Goal: Book appointment/travel/reservation

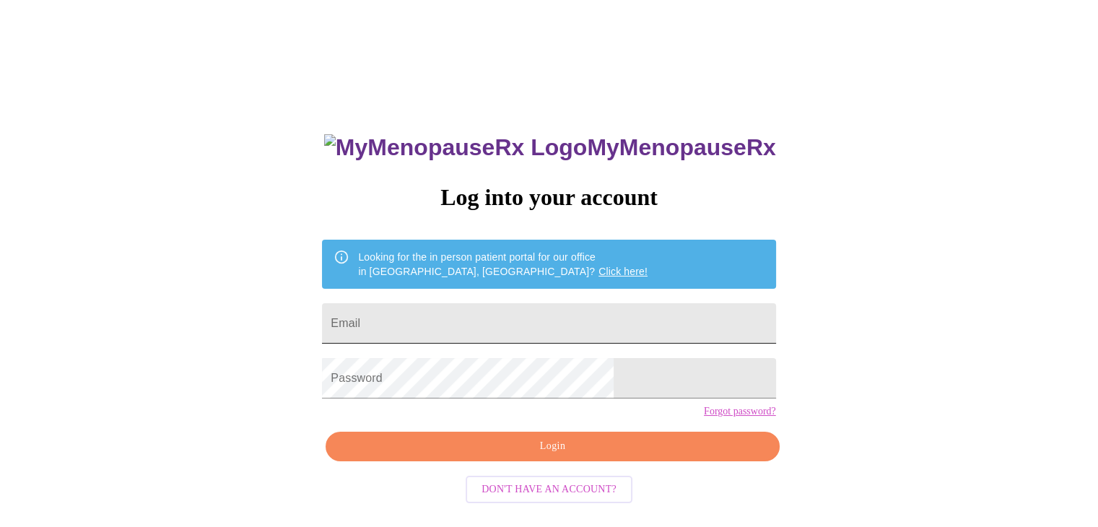
click at [499, 313] on input "Email" at bounding box center [548, 323] width 453 height 40
click at [448, 318] on input "Email" at bounding box center [548, 323] width 453 height 40
type input "[EMAIL_ADDRESS][DOMAIN_NAME]"
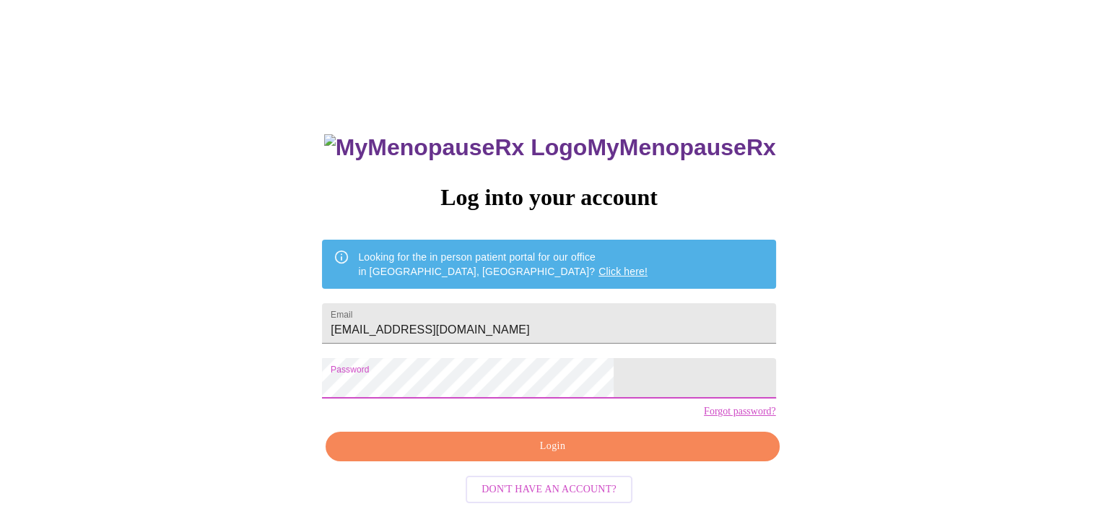
click at [559, 455] on span "Login" at bounding box center [552, 446] width 420 height 18
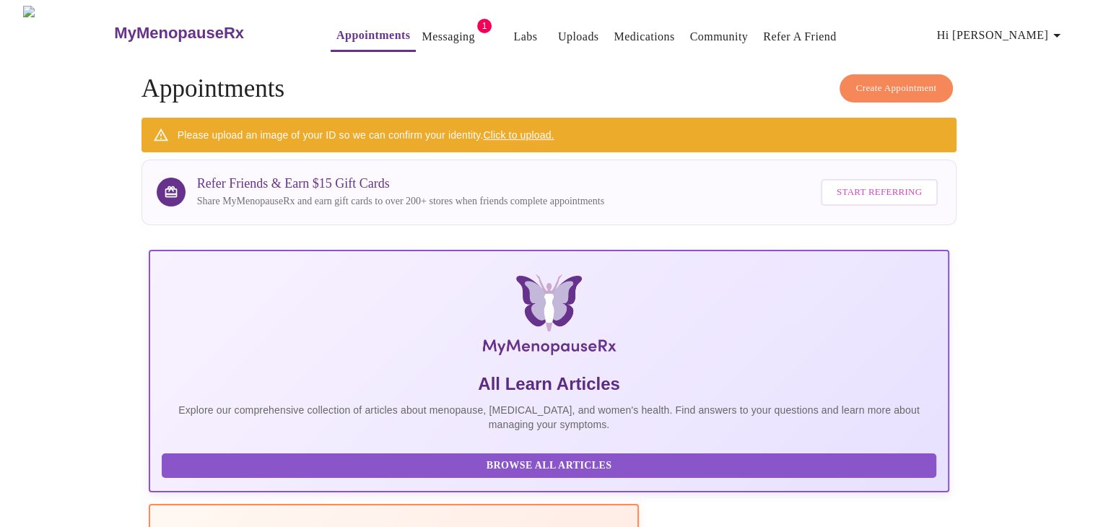
click at [440, 30] on link "Messaging" at bounding box center [448, 37] width 53 height 20
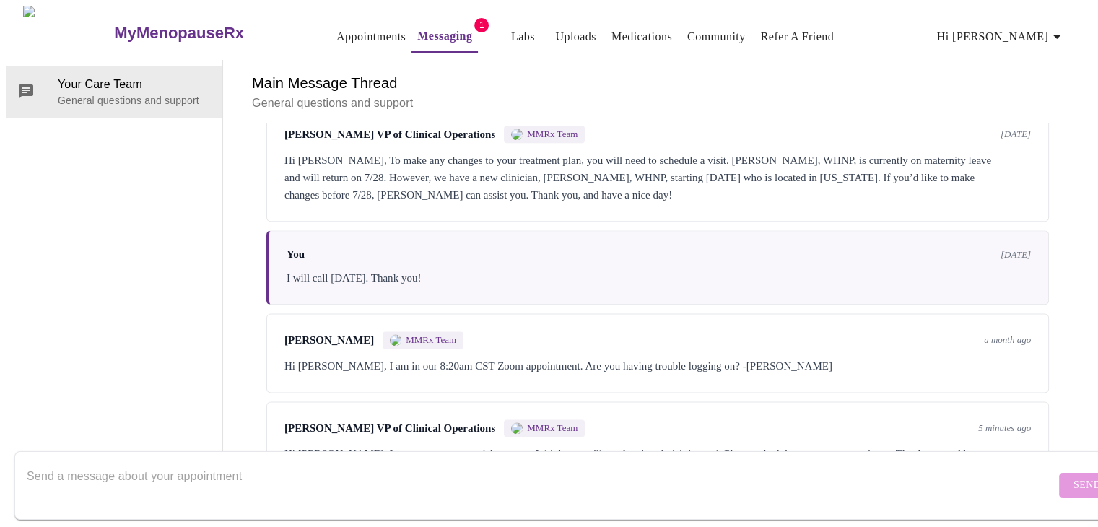
scroll to position [1787, 0]
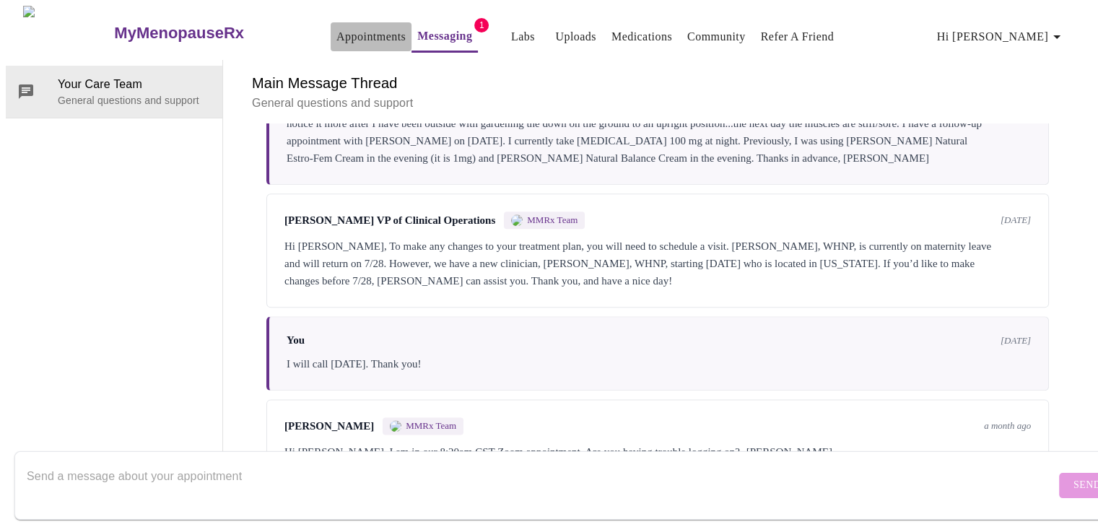
click at [336, 27] on link "Appointments" at bounding box center [370, 37] width 69 height 20
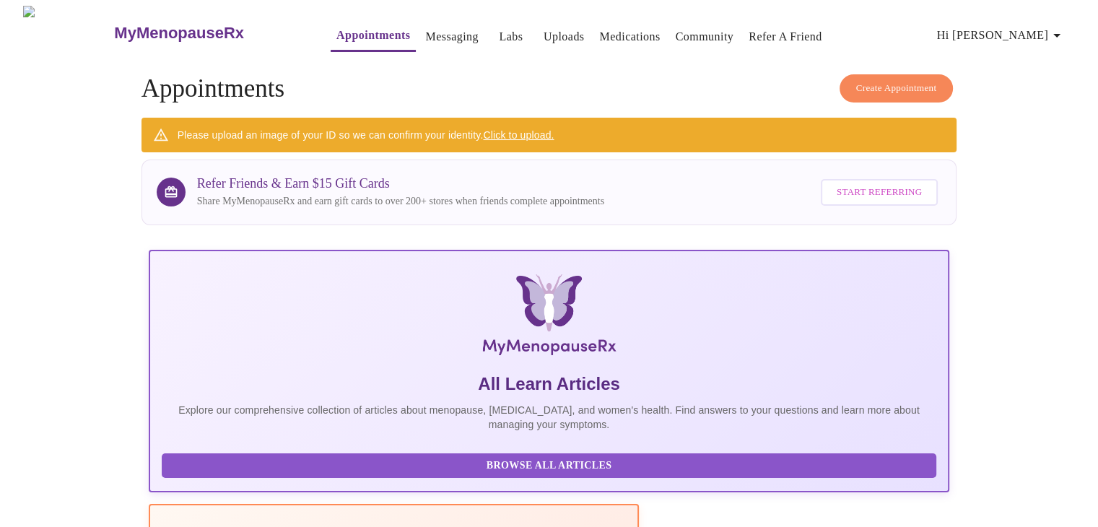
click at [877, 80] on span "Create Appointment" at bounding box center [896, 88] width 81 height 17
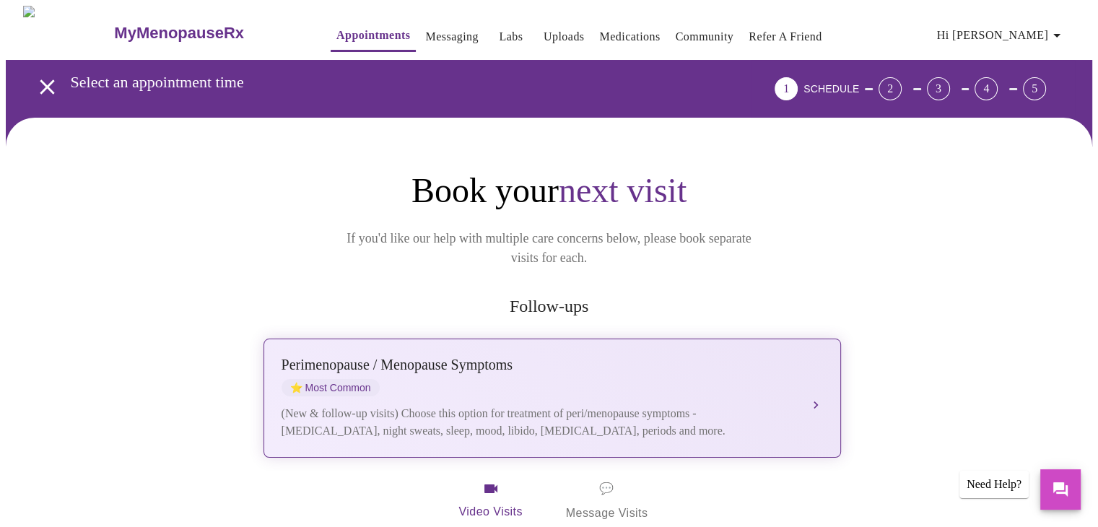
click at [427, 359] on div "[MEDICAL_DATA] / Menopause Symptoms ⭐ Most Common" at bounding box center [537, 377] width 512 height 40
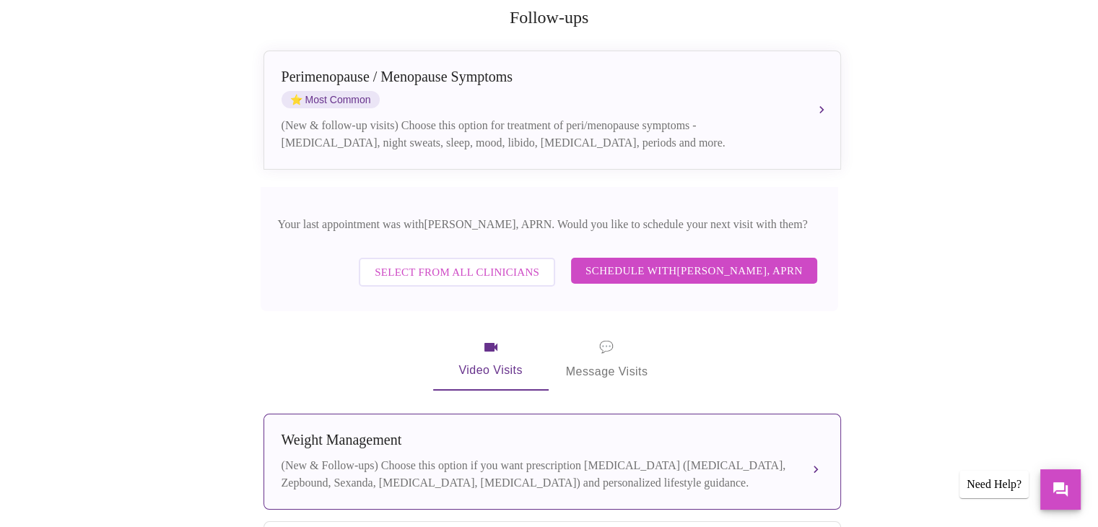
scroll to position [217, 0]
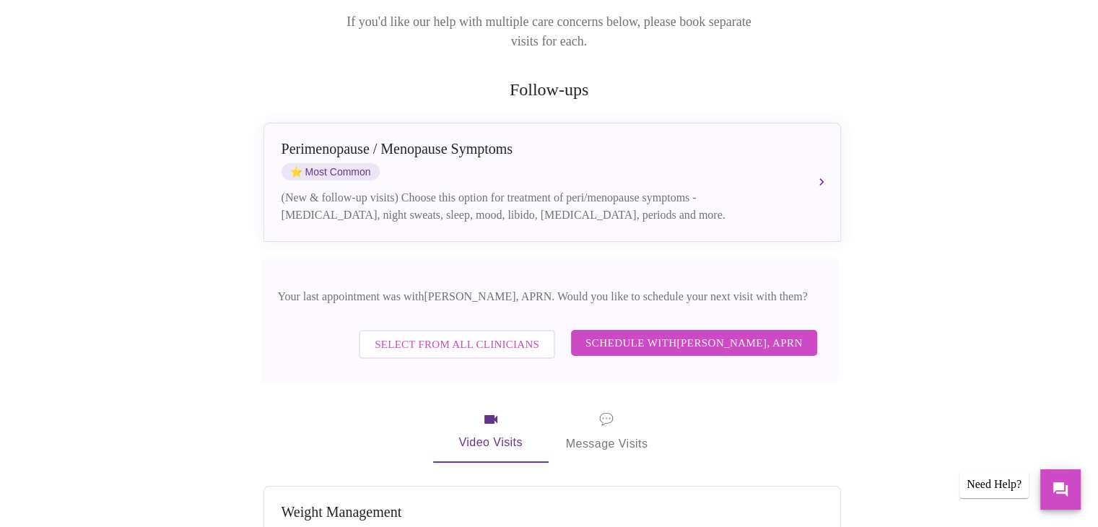
click at [699, 333] on span "Schedule with [PERSON_NAME], APRN" at bounding box center [693, 342] width 217 height 19
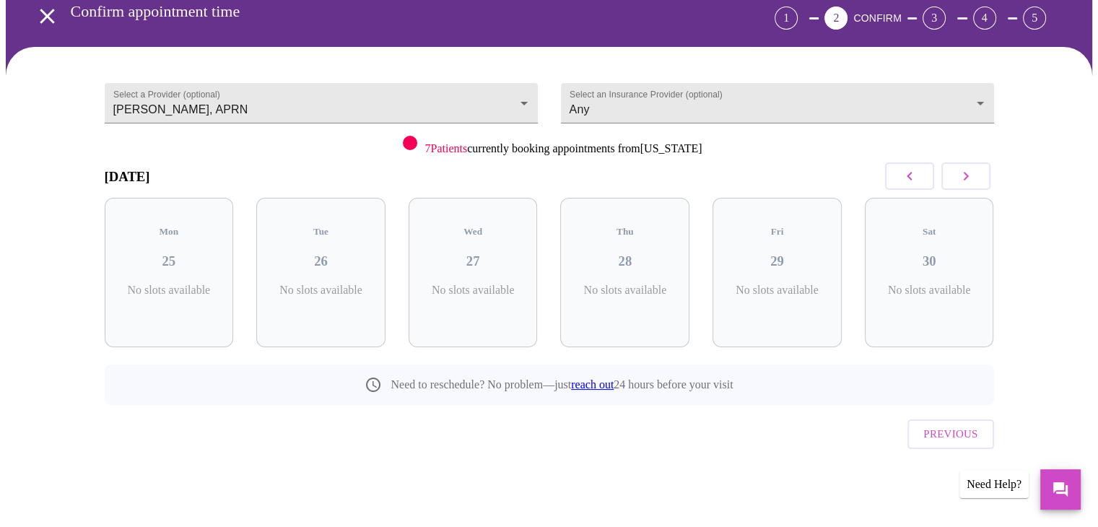
scroll to position [40, 0]
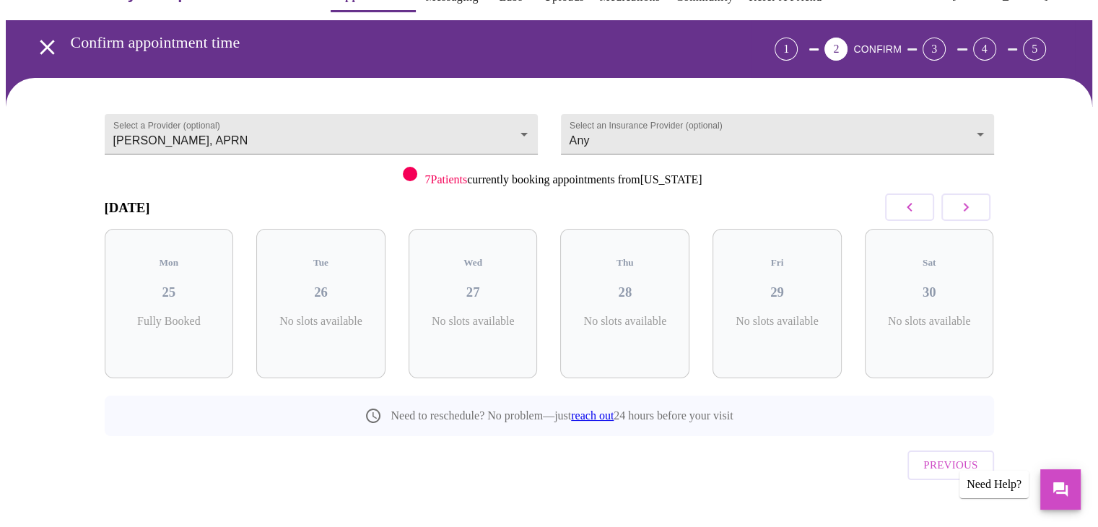
click at [972, 208] on icon "button" at bounding box center [965, 206] width 17 height 17
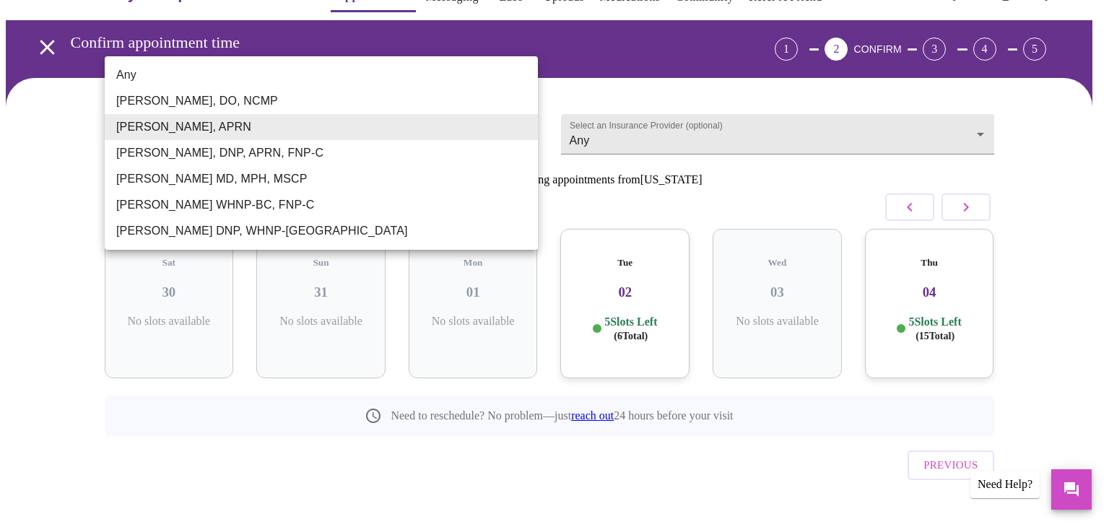
click at [526, 128] on body "MyMenopauseRx Appointments Messaging Labs Uploads Medications Community Refer a…" at bounding box center [554, 259] width 1097 height 586
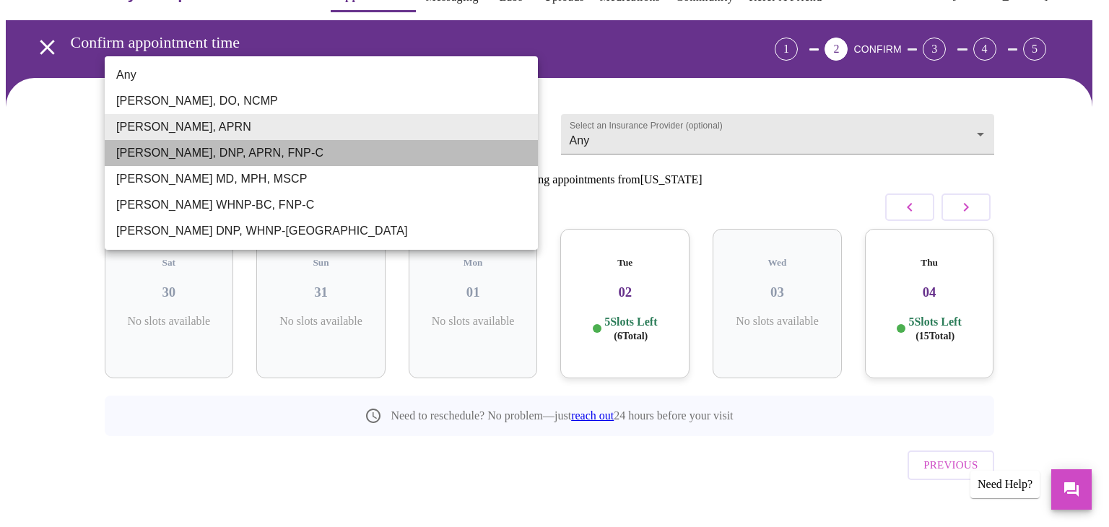
click at [307, 156] on li "[PERSON_NAME], DNP, APRN, FNP-C" at bounding box center [321, 153] width 433 height 26
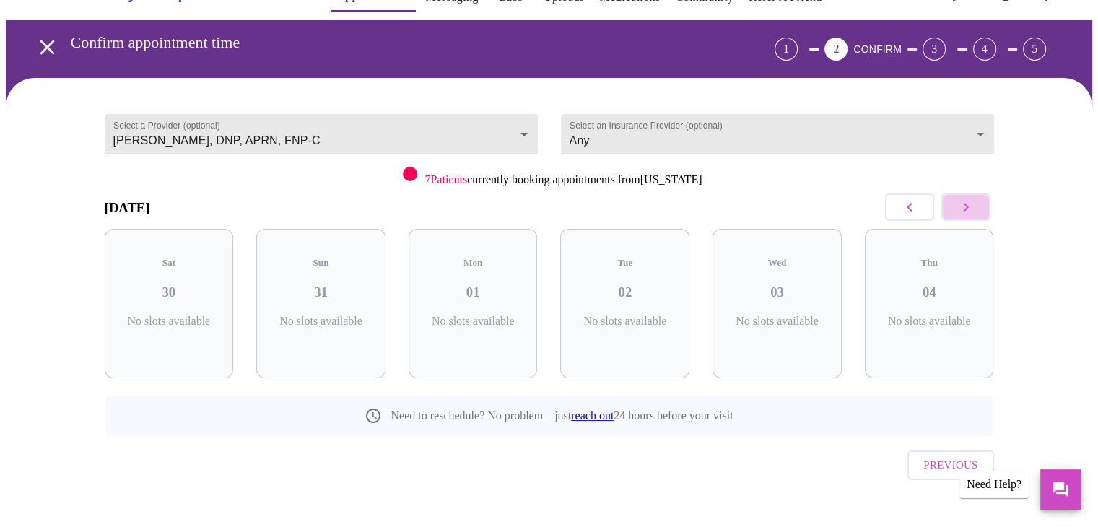
click at [966, 203] on icon "button" at bounding box center [965, 206] width 17 height 17
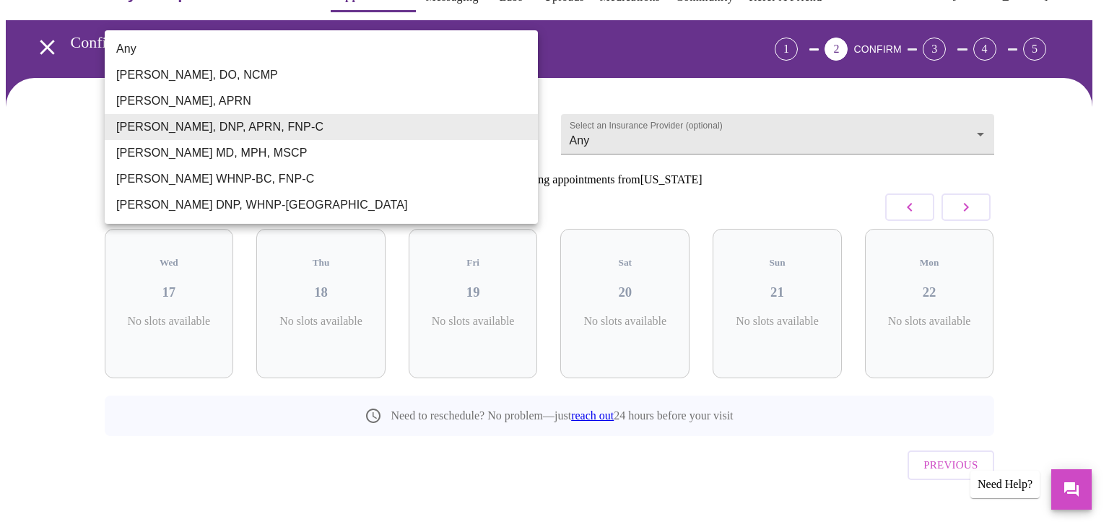
click at [525, 127] on body "MyMenopauseRx Appointments Messaging Labs Uploads Medications Community Refer a…" at bounding box center [554, 259] width 1097 height 586
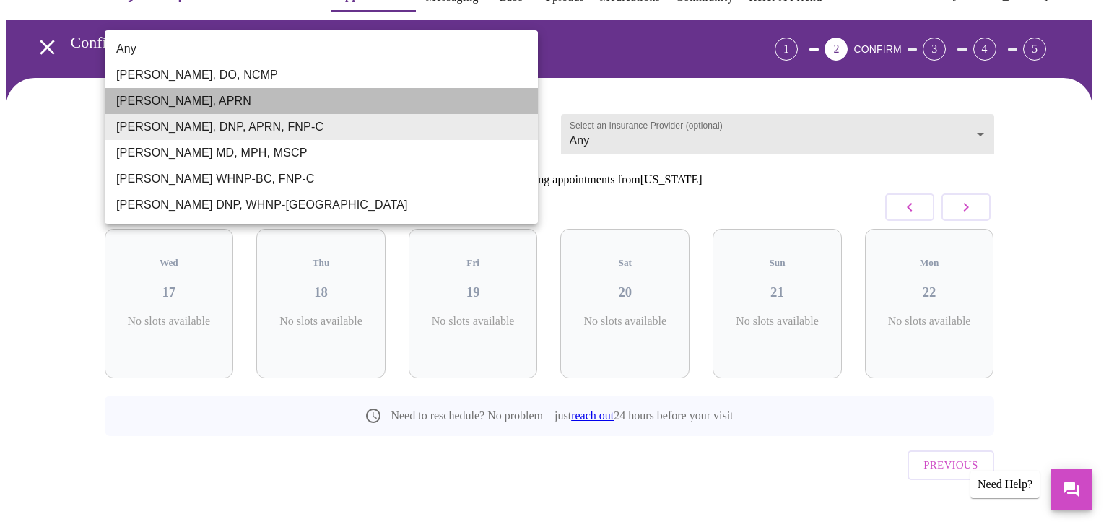
click at [258, 99] on li "[PERSON_NAME], APRN" at bounding box center [321, 101] width 433 height 26
type input "[PERSON_NAME], APRN"
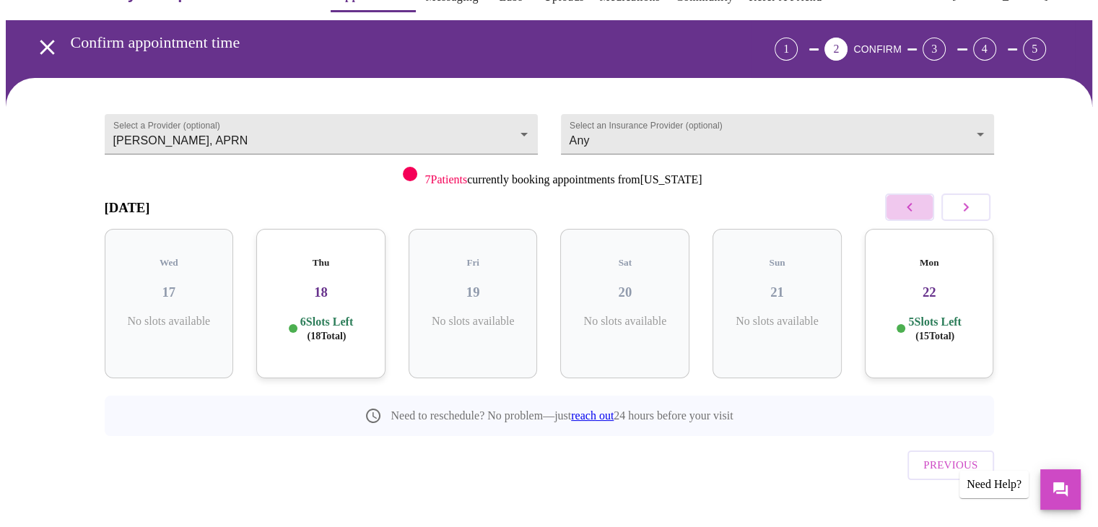
click at [896, 204] on button "button" at bounding box center [909, 206] width 49 height 27
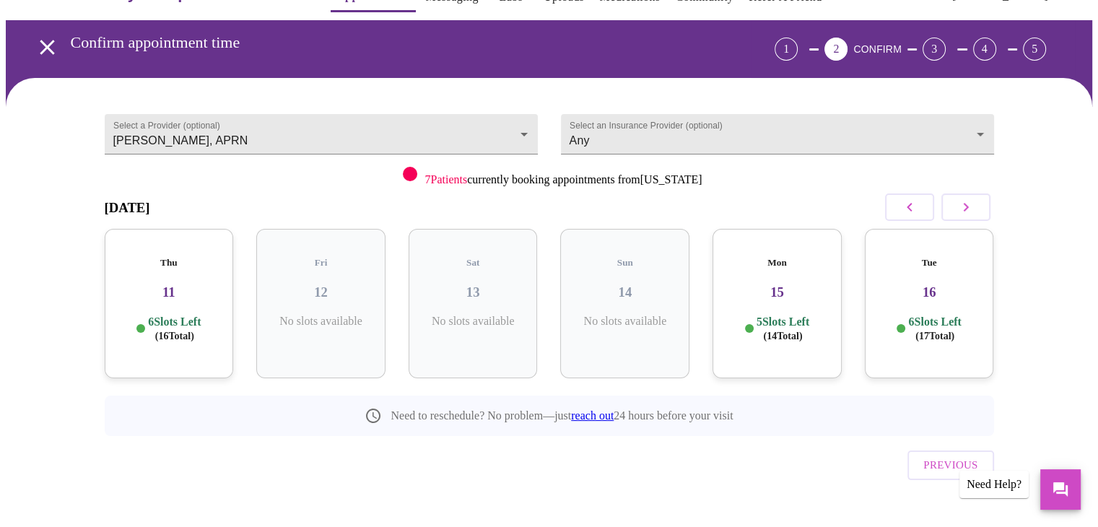
click at [895, 206] on button "button" at bounding box center [909, 206] width 49 height 27
click at [655, 284] on h3 "02" at bounding box center [625, 292] width 106 height 16
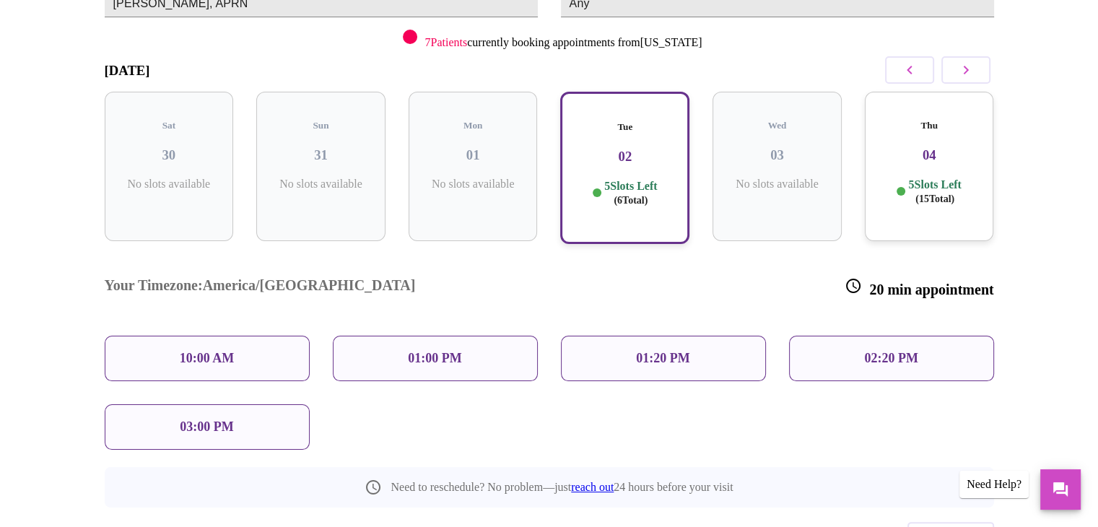
scroll to position [184, 0]
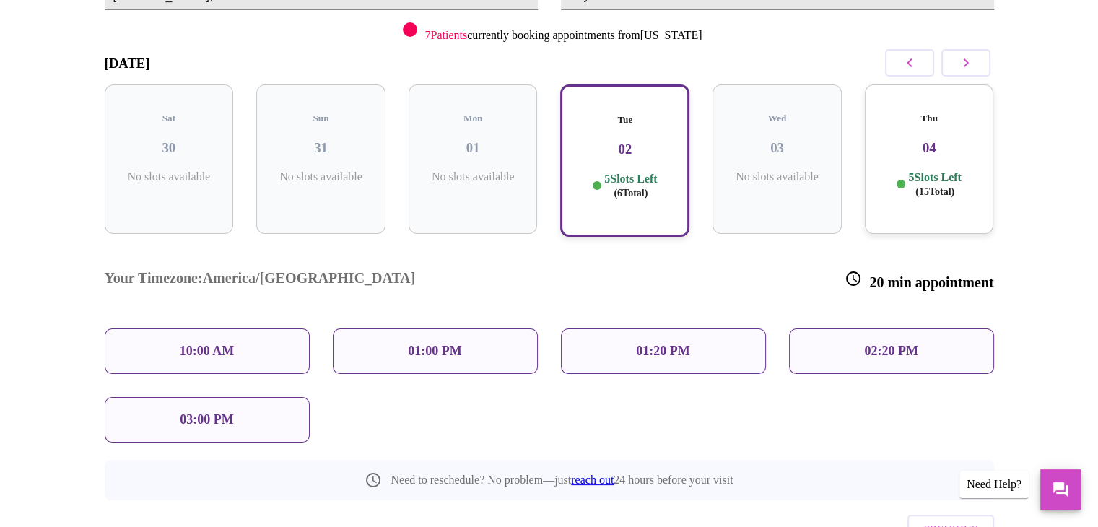
click at [681, 344] on p "01:20 PM" at bounding box center [662, 351] width 53 height 15
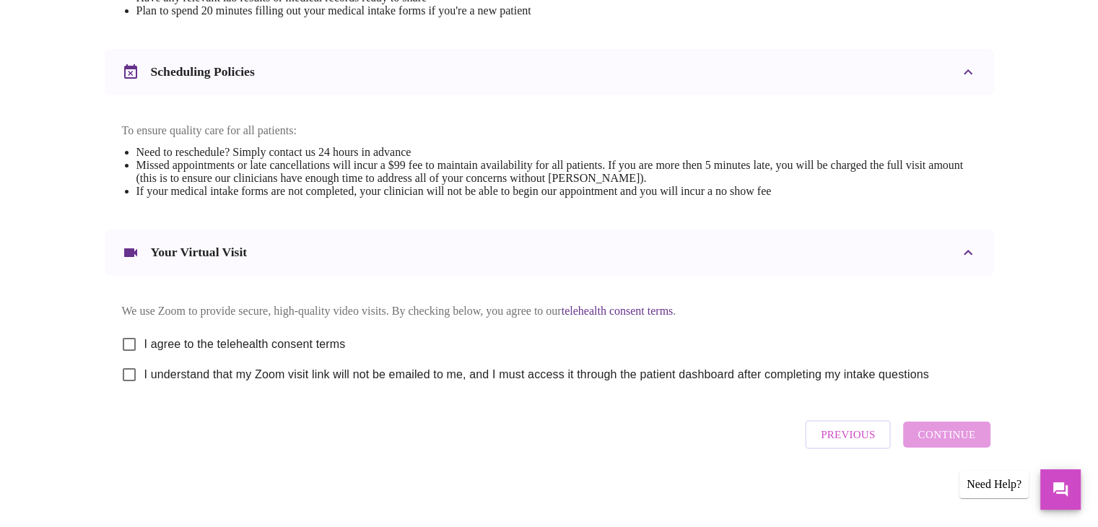
scroll to position [519, 0]
click at [128, 340] on input "I agree to the telehealth consent terms" at bounding box center [129, 344] width 30 height 30
checkbox input "true"
click at [136, 376] on input "I understand that my Zoom visit link will not be emailed to me, and I must acce…" at bounding box center [129, 374] width 30 height 30
checkbox input "true"
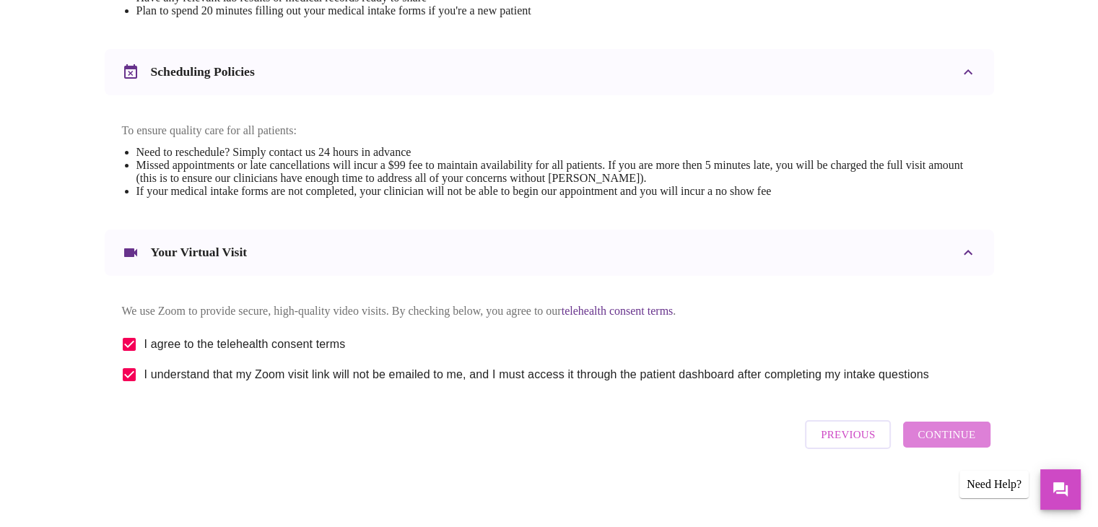
click at [953, 442] on span "Continue" at bounding box center [946, 434] width 58 height 19
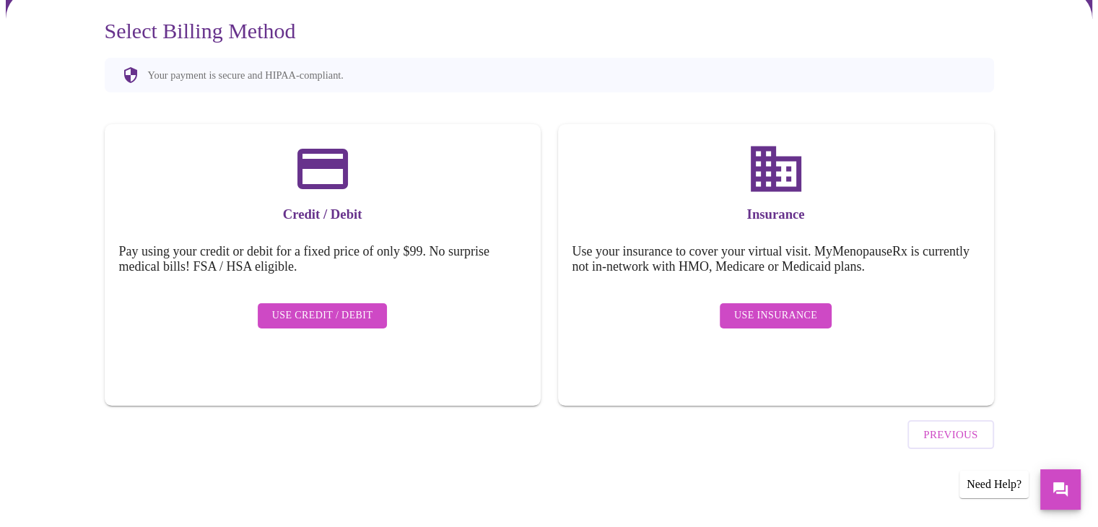
scroll to position [87, 0]
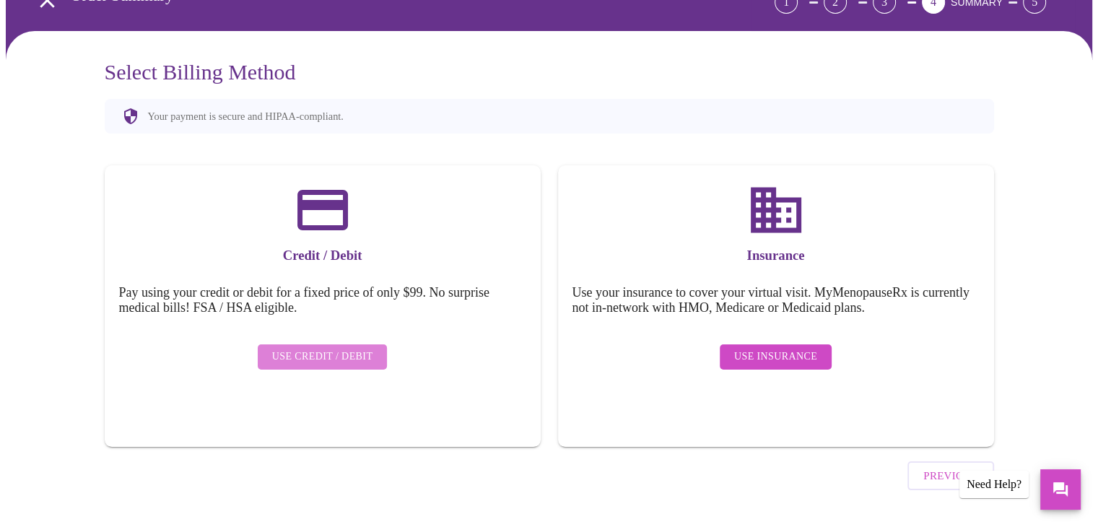
click at [329, 348] on span "Use Credit / Debit" at bounding box center [322, 357] width 101 height 18
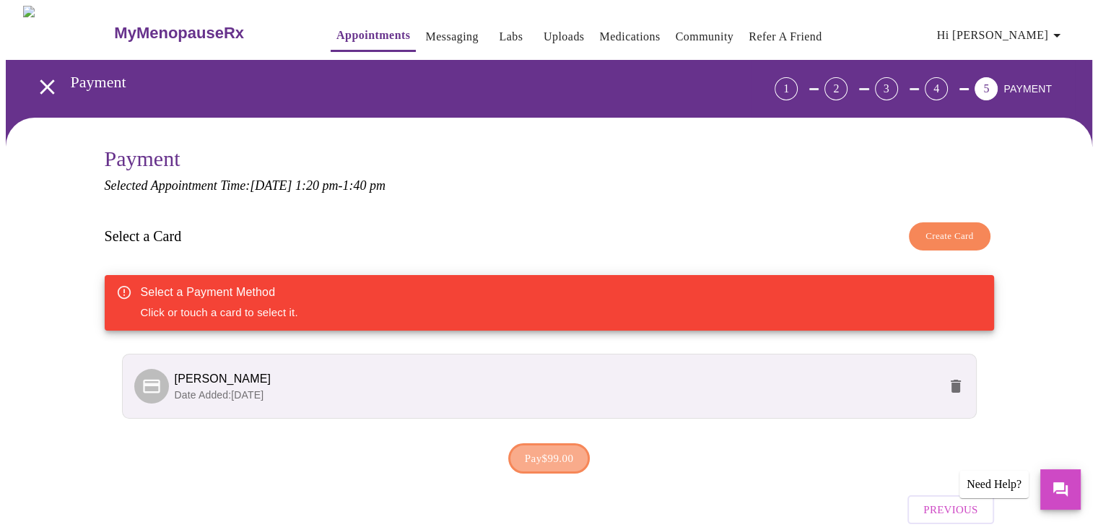
click at [551, 456] on span "Pay $99.00" at bounding box center [549, 458] width 49 height 19
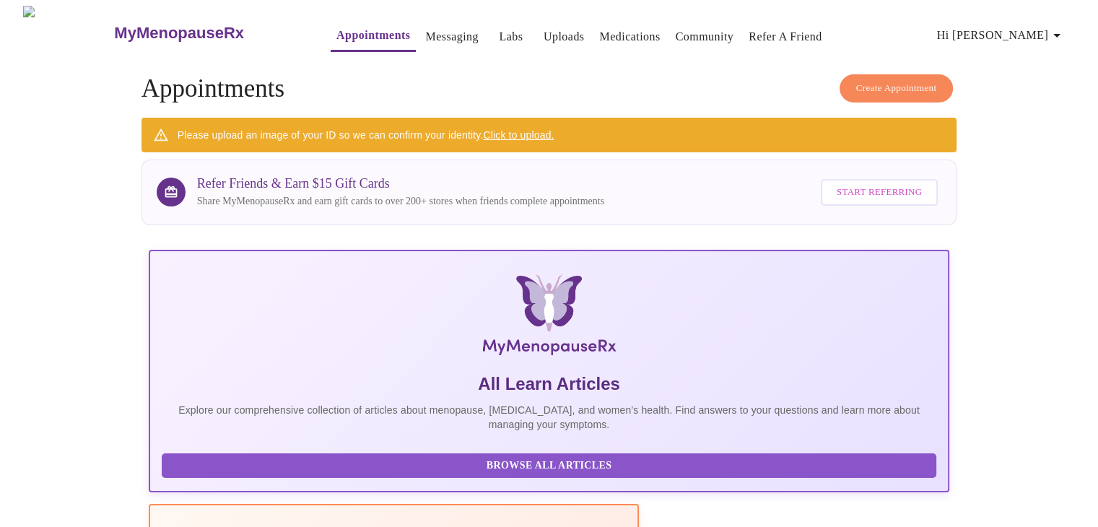
click at [1022, 32] on span "Hi [PERSON_NAME]" at bounding box center [1001, 35] width 128 height 20
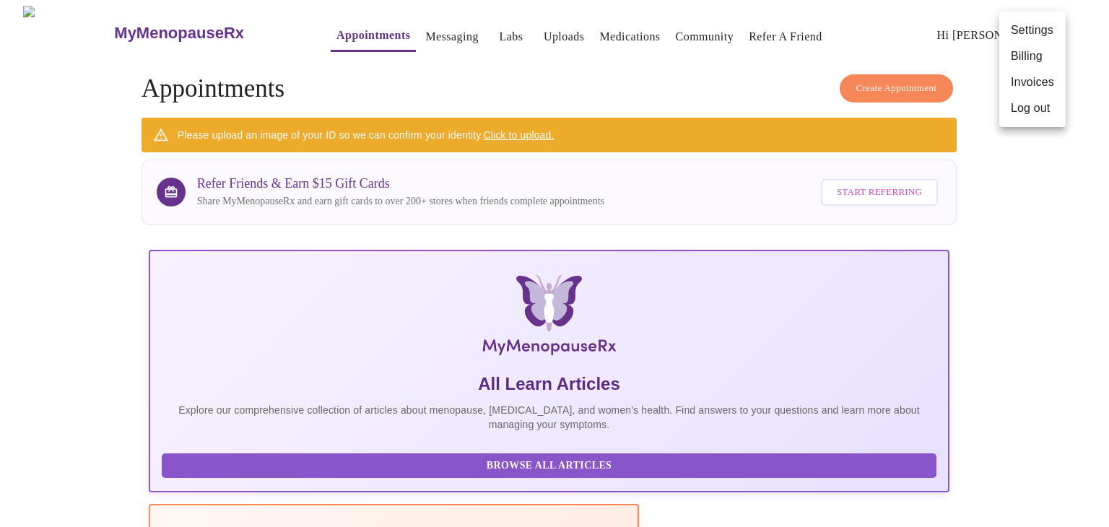
click at [1027, 109] on li "Log out" at bounding box center [1032, 108] width 66 height 26
